Goal: Download file/media

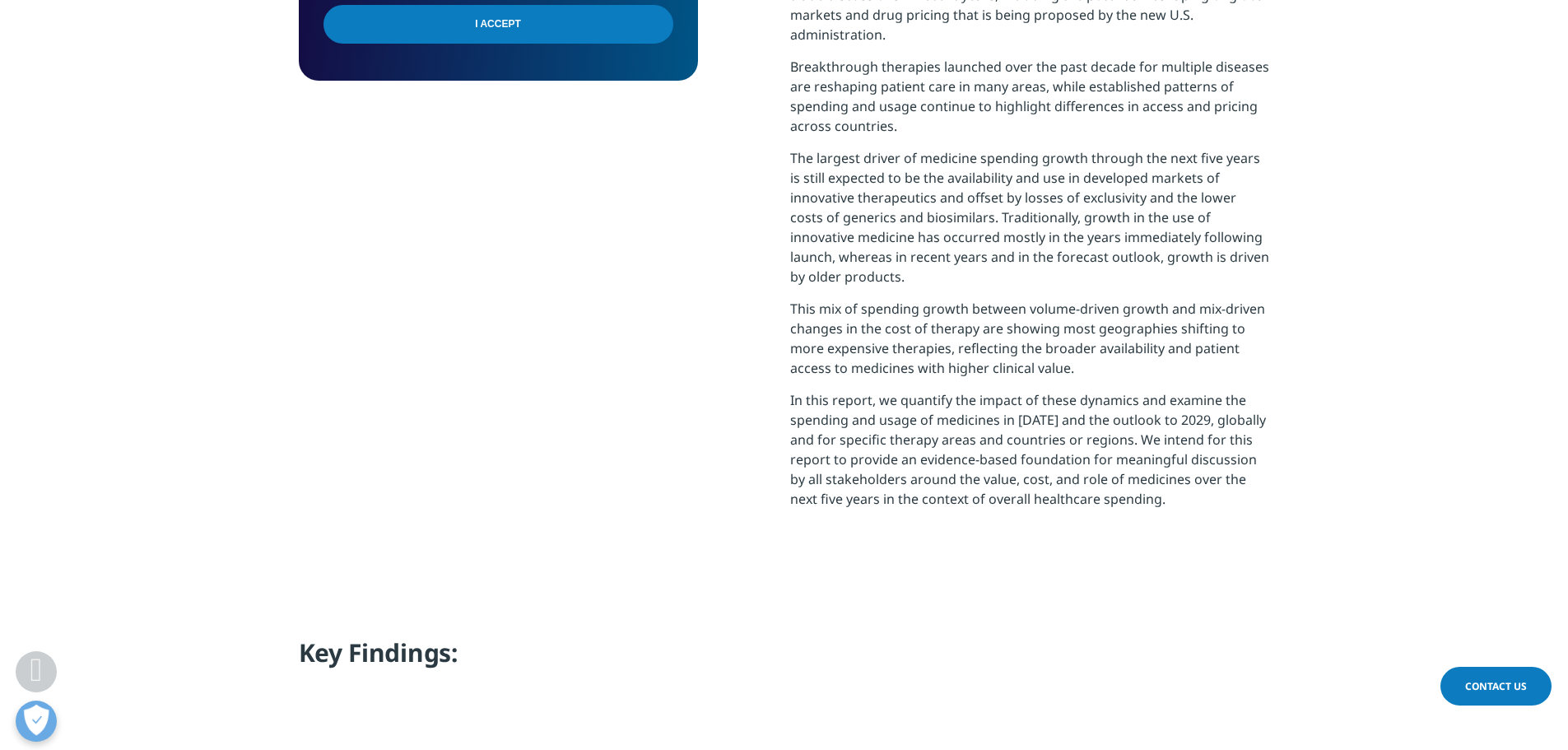
scroll to position [659, 0]
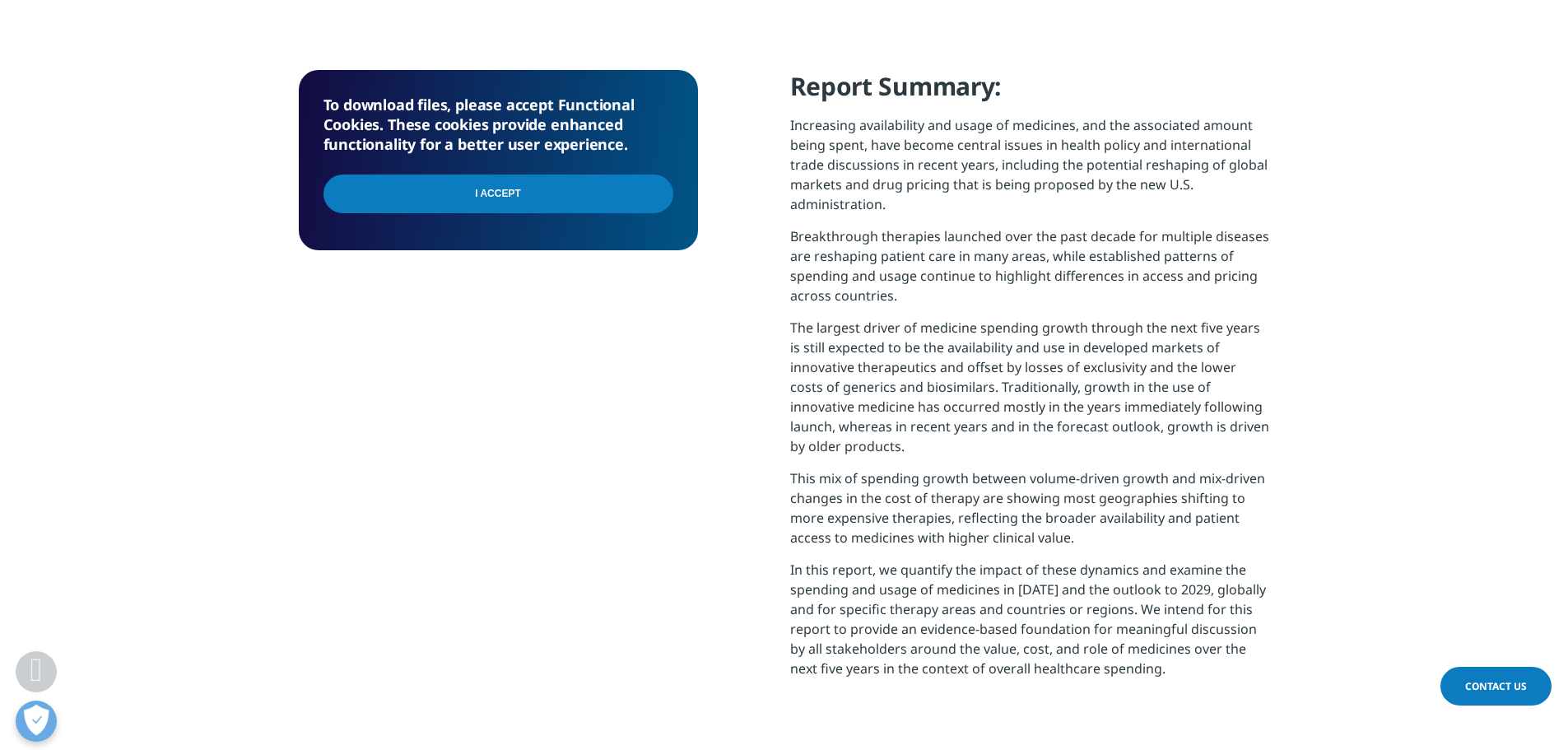
click at [487, 193] on input "I Accept" at bounding box center [498, 194] width 349 height 39
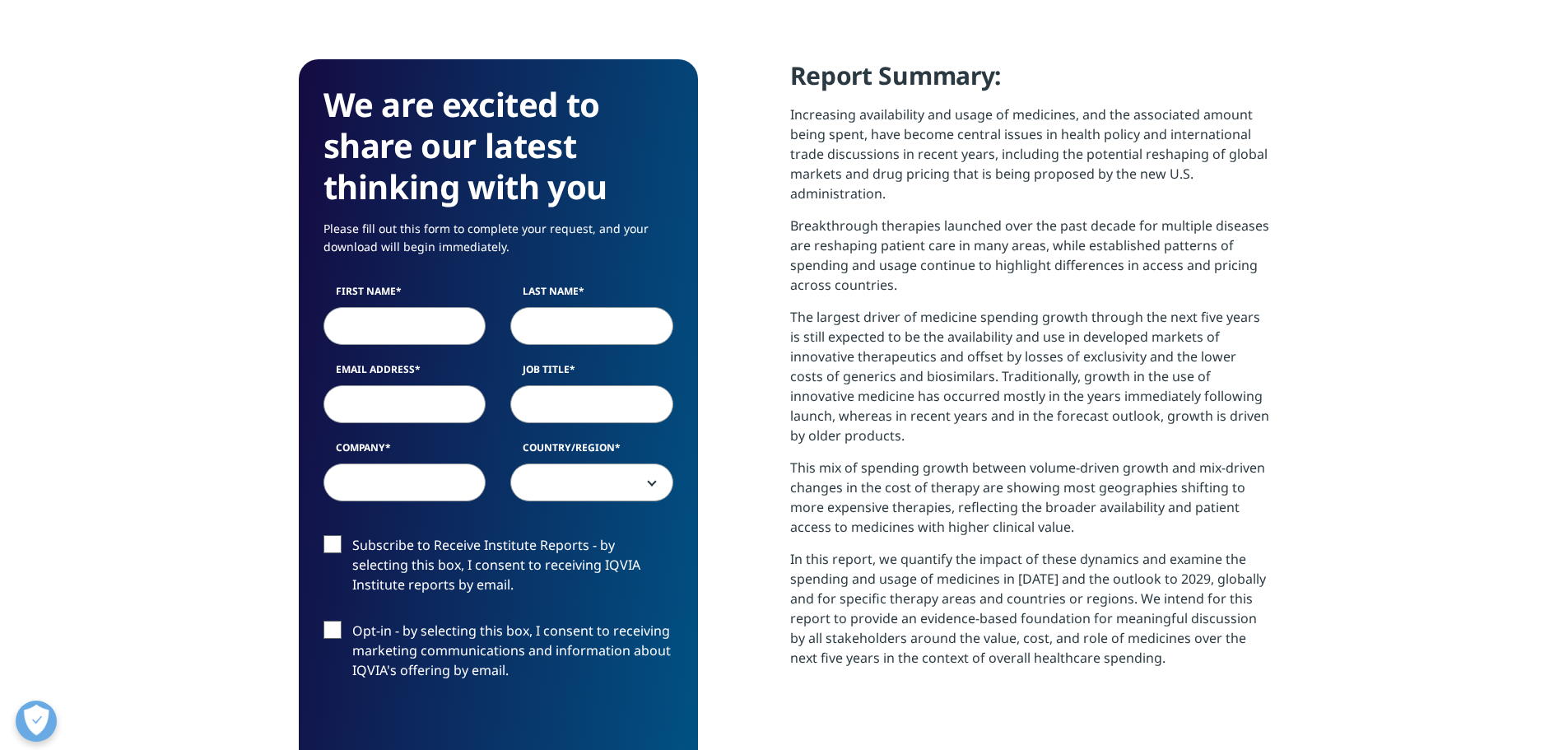
scroll to position [741, 0]
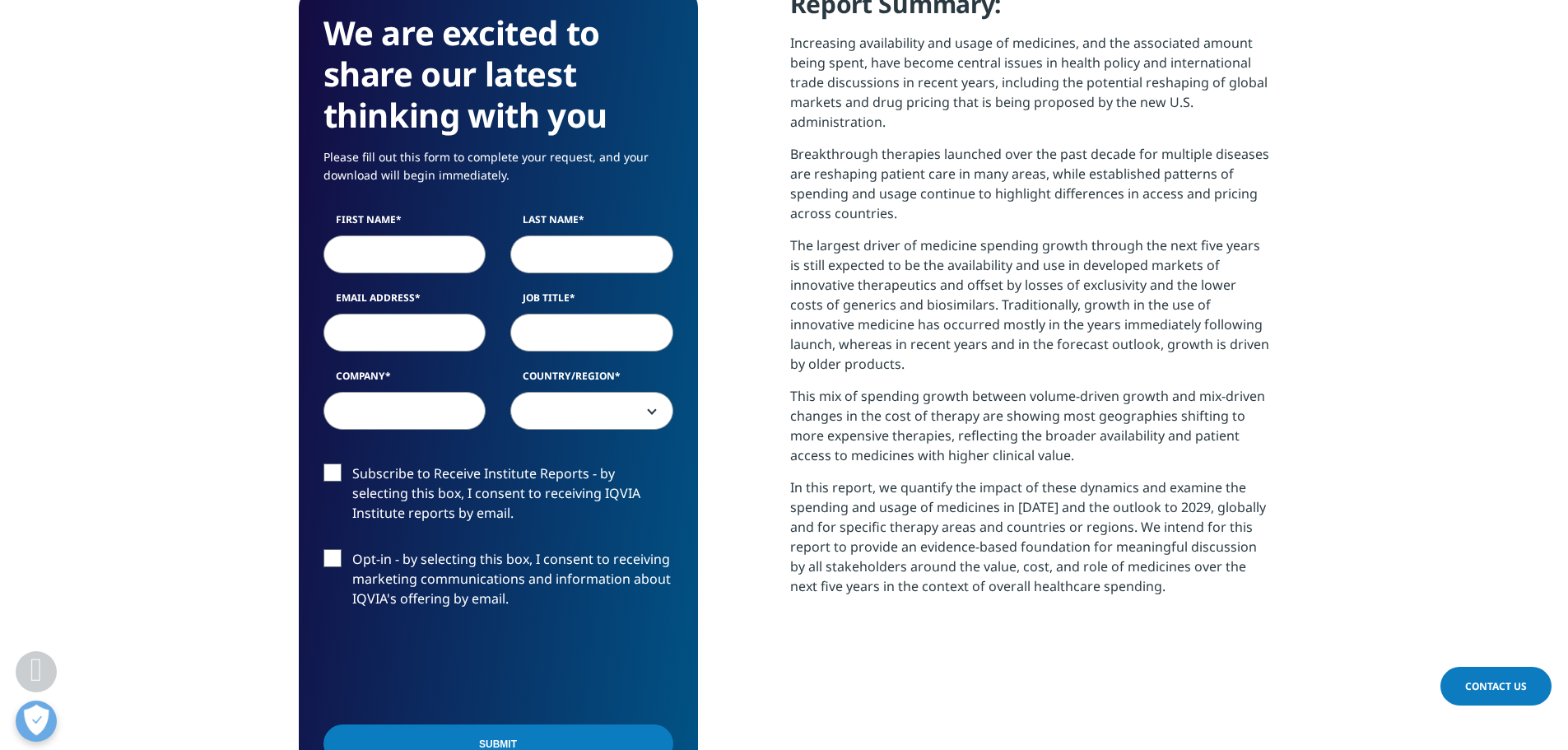
click at [386, 244] on input "First Name" at bounding box center [405, 254] width 163 height 38
type input "Н"
type input "Nikolay"
click at [612, 247] on input "Last Name" at bounding box center [592, 254] width 163 height 38
type input "Mateev"
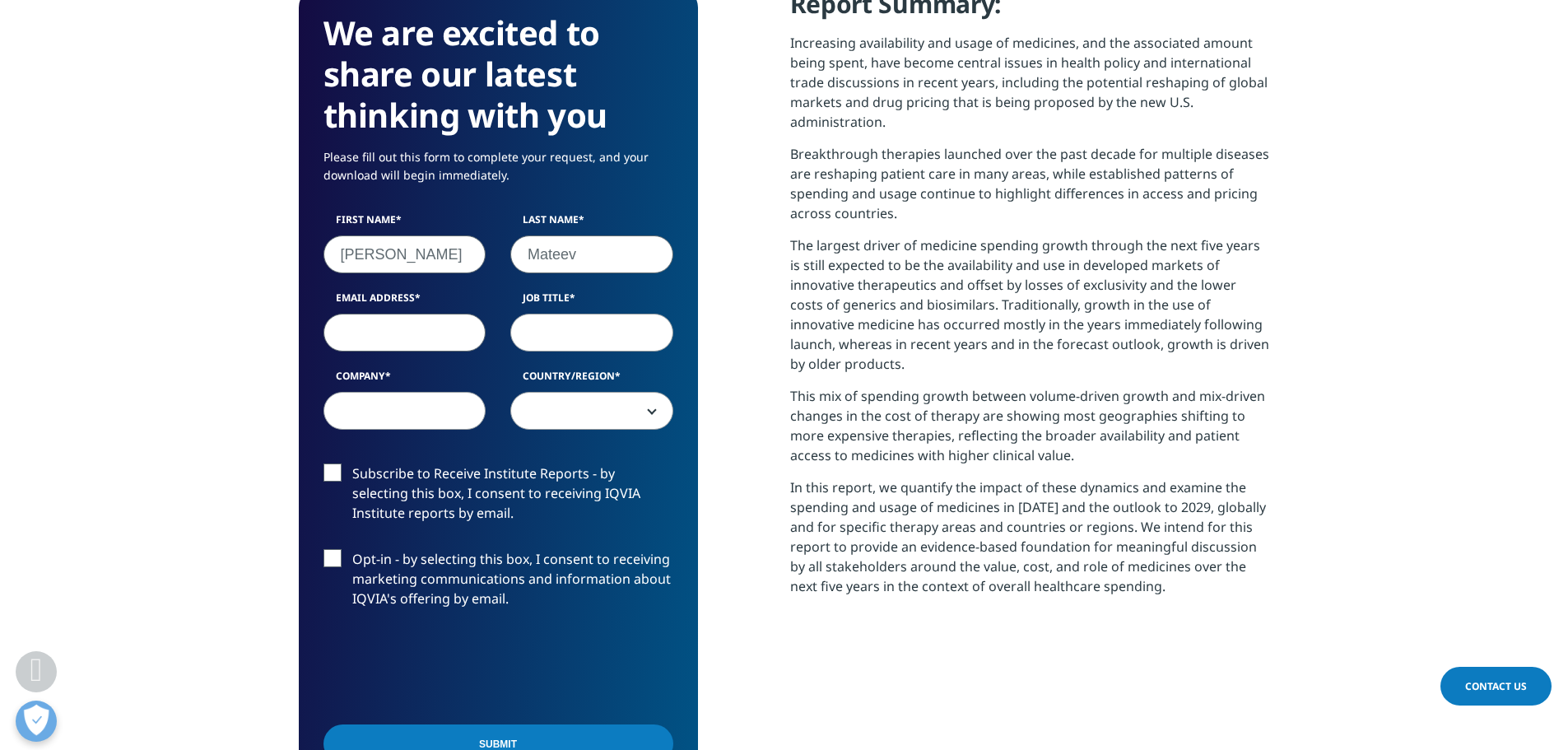
click at [401, 336] on input "Email Address" at bounding box center [405, 332] width 163 height 38
type input "nikolay.mateev@bayer.com"
click at [564, 323] on input "Job Title" at bounding box center [592, 332] width 163 height 38
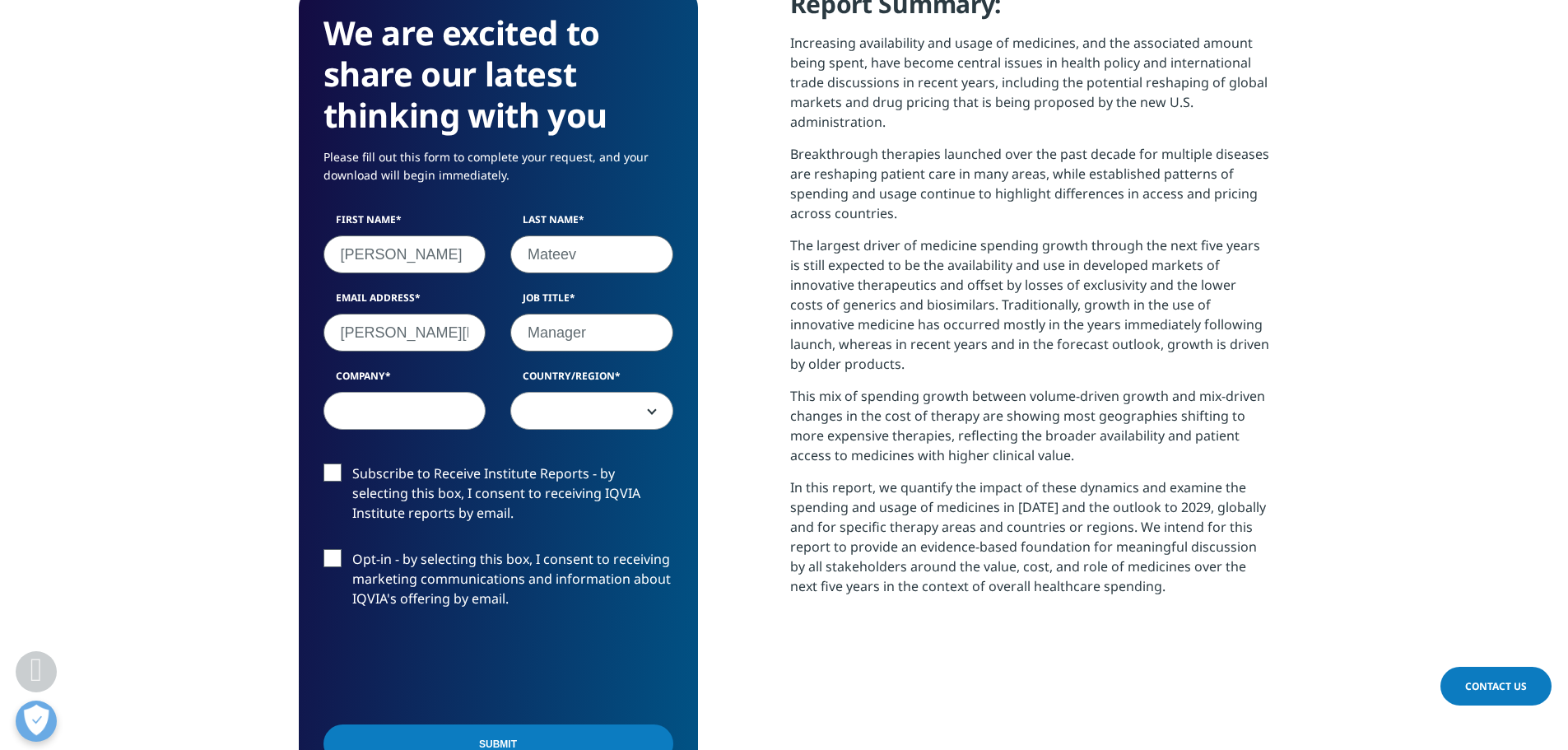
type input "Manager"
click at [441, 400] on input "Company" at bounding box center [405, 410] width 163 height 38
type input "Bayer"
click at [670, 416] on span at bounding box center [591, 411] width 161 height 38
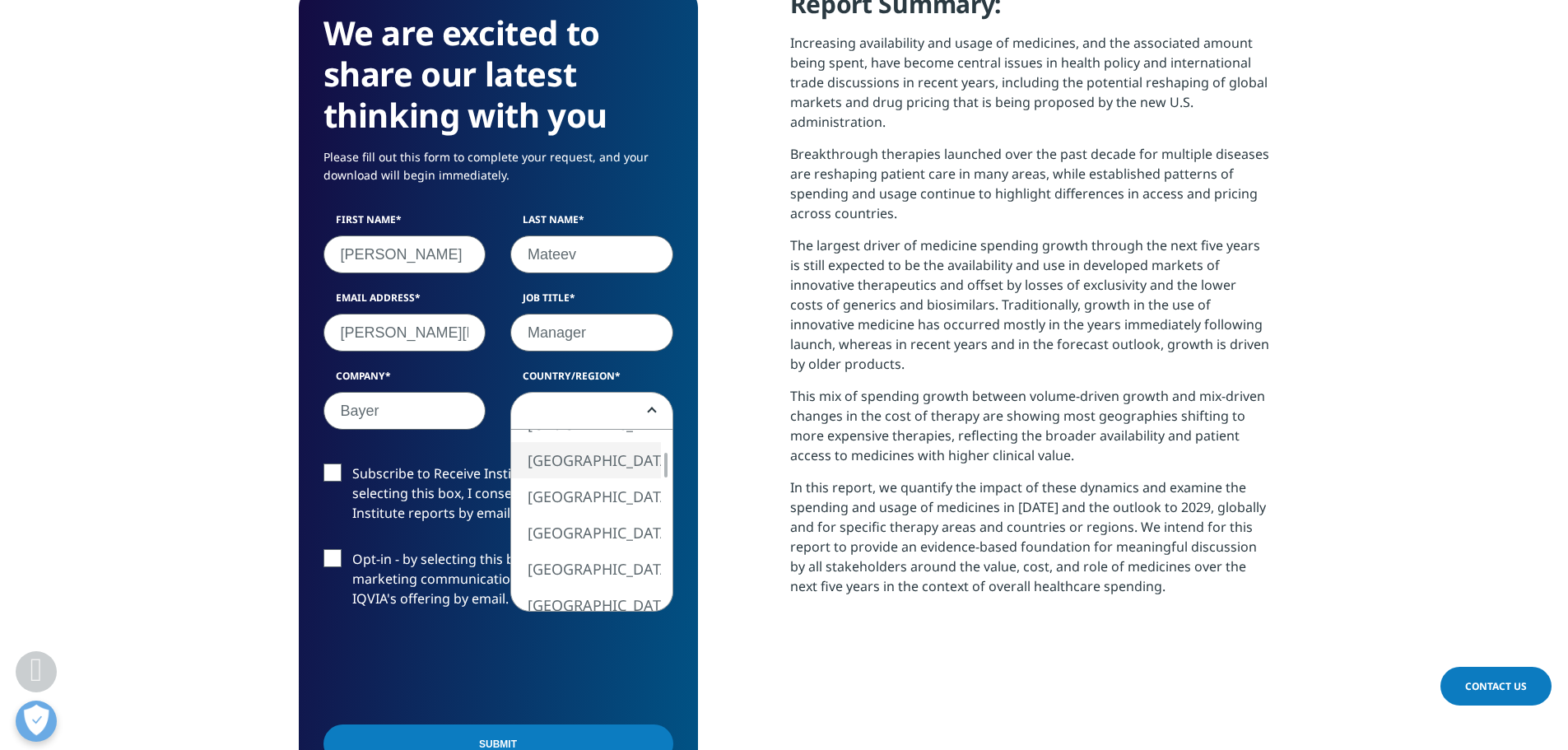
select select "[GEOGRAPHIC_DATA]"
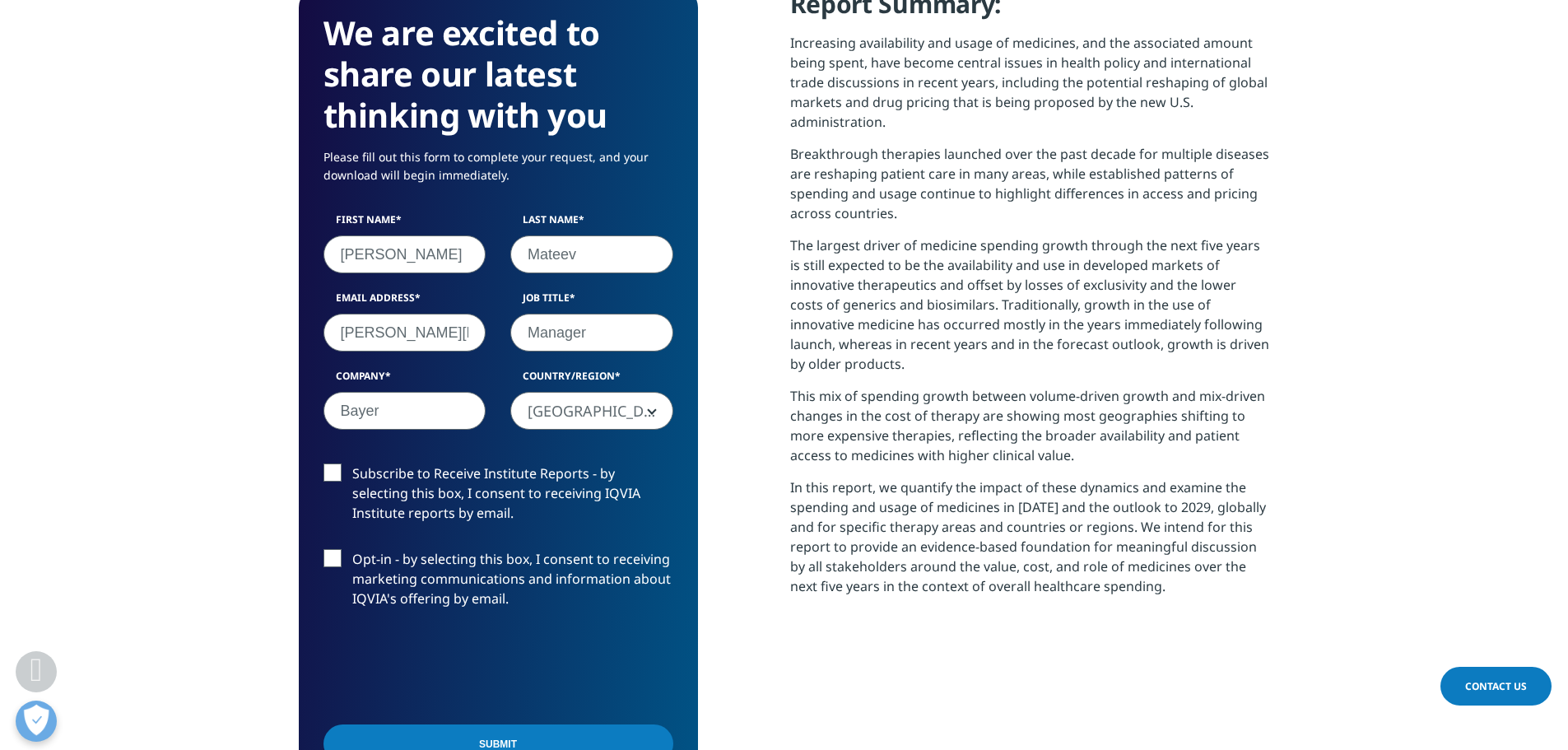
click at [332, 472] on label "Subscribe to Receive Institute Reports - by selecting this box, I consent to re…" at bounding box center [498, 497] width 349 height 68
click at [352, 463] on input "Subscribe to Receive Institute Reports - by selecting this box, I consent to re…" at bounding box center [352, 463] width 0 height 0
click at [328, 562] on label "Opt-in - by selecting this box, I consent to receiving marketing communications…" at bounding box center [498, 583] width 349 height 68
click at [352, 549] on input "Opt-in - by selecting this box, I consent to receiving marketing communications…" at bounding box center [352, 549] width 0 height 0
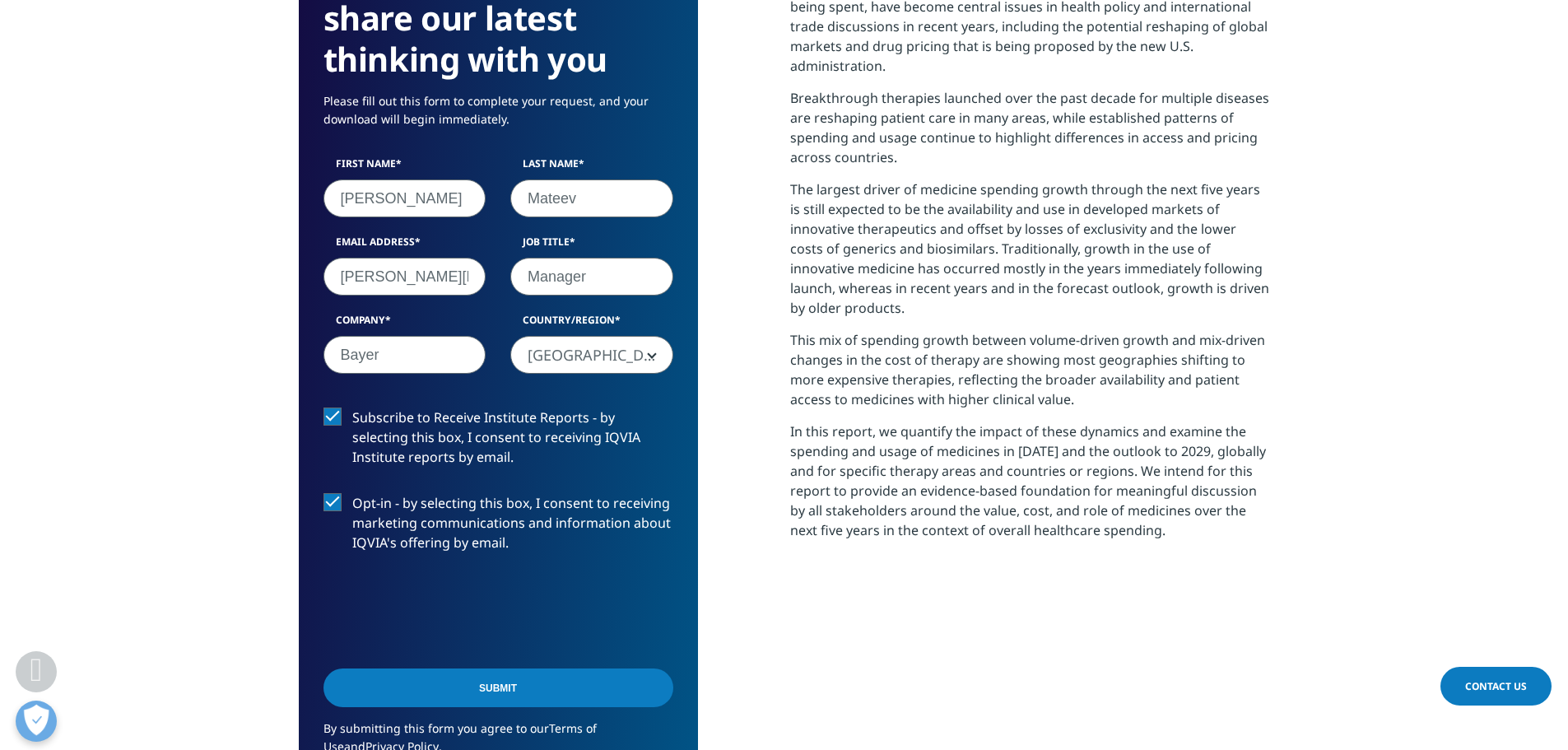
scroll to position [906, 0]
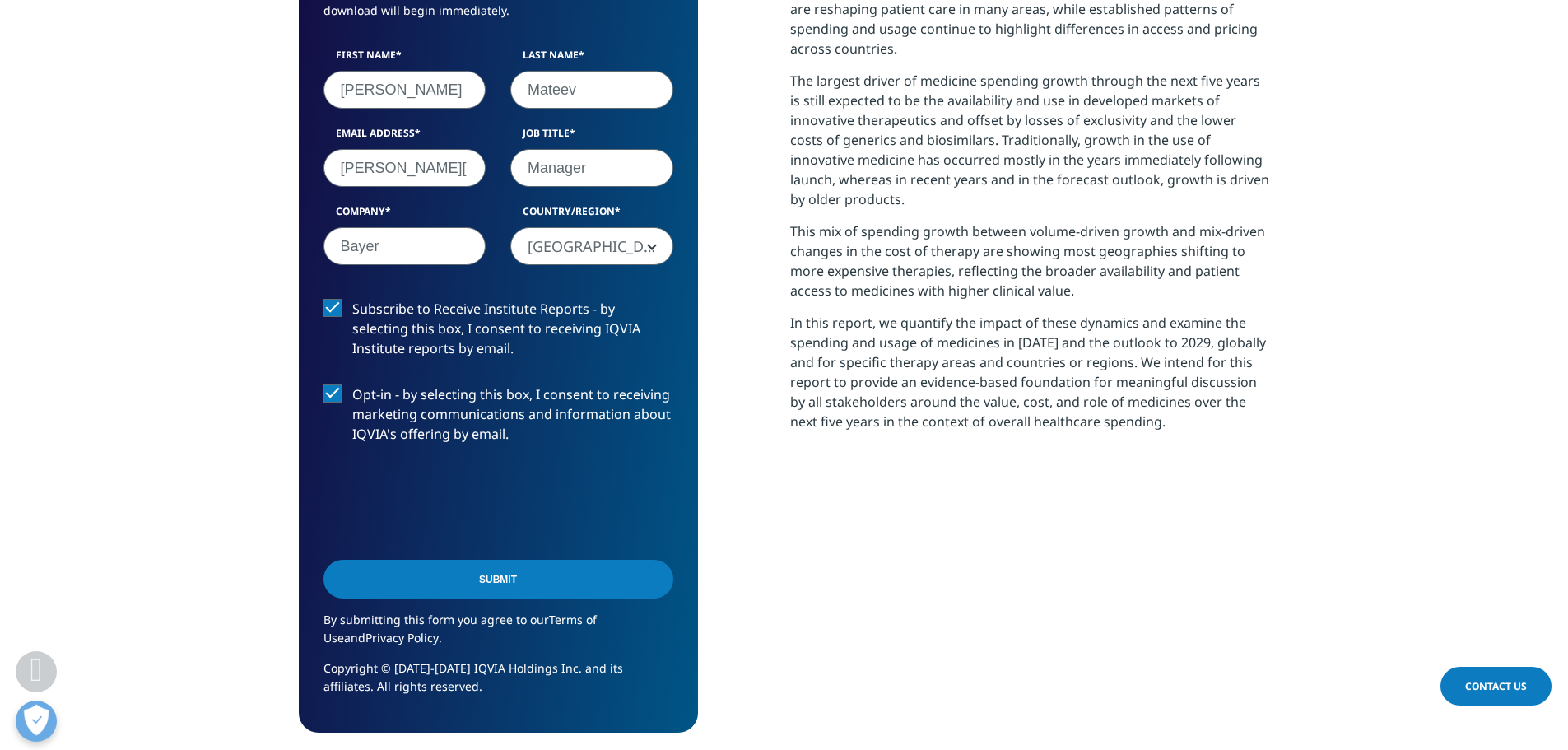
click at [486, 577] on input "Submit" at bounding box center [498, 579] width 349 height 39
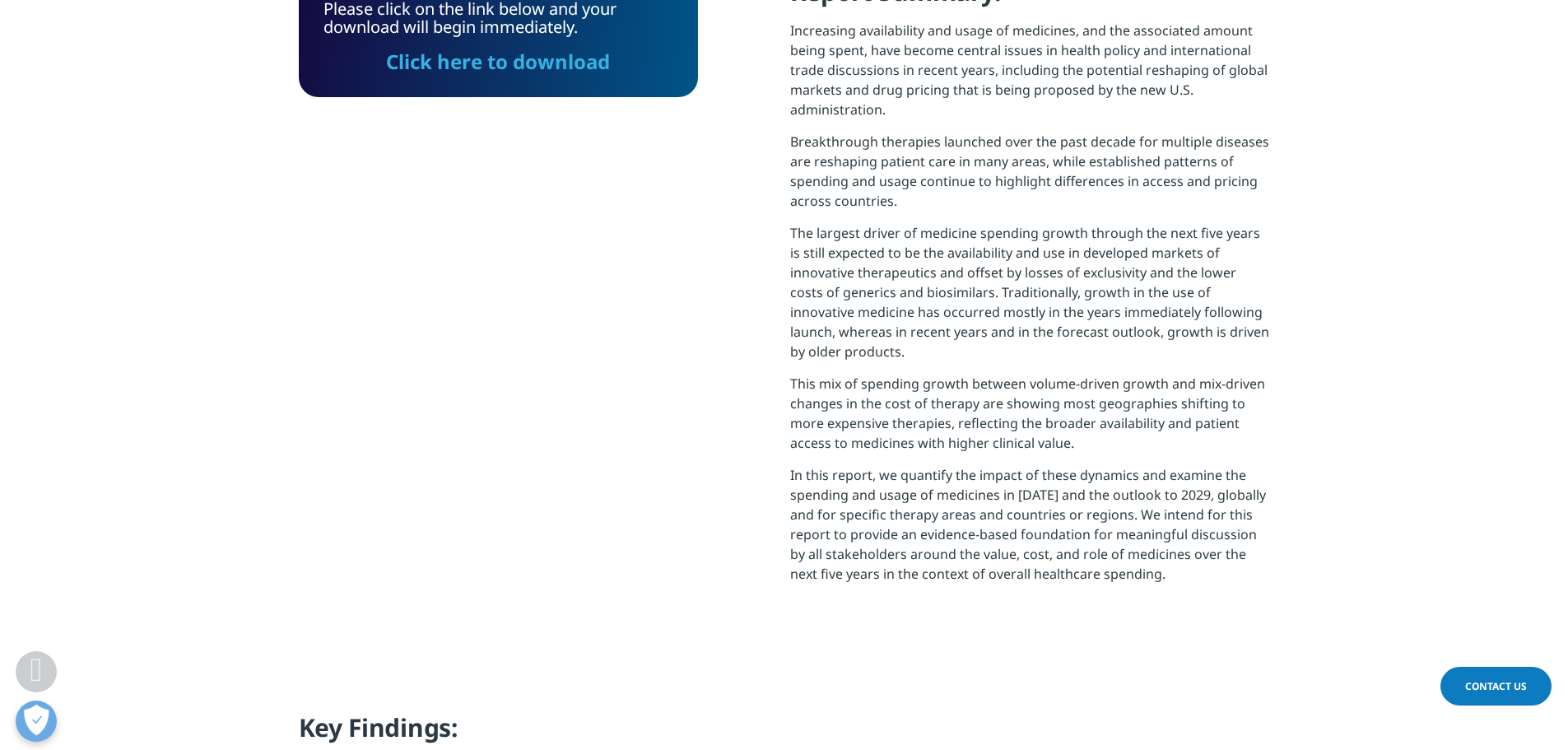
scroll to position [589, 0]
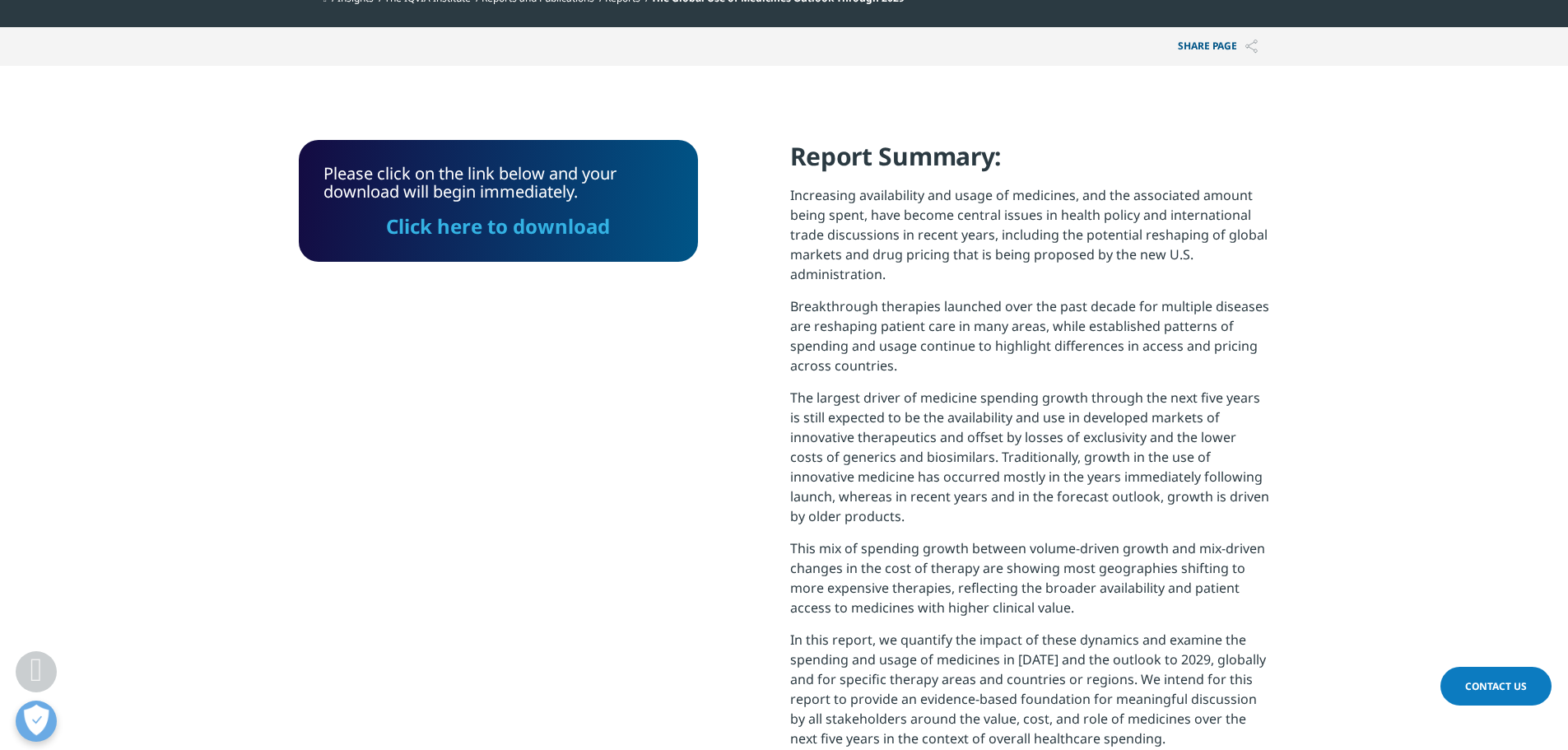
click at [508, 228] on link "Click here to download" at bounding box center [498, 226] width 224 height 27
